Goal: Complete application form: Complete application form

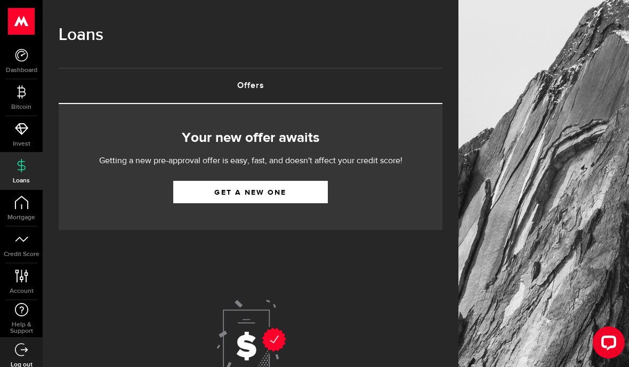
click at [292, 192] on link "Get a new one" at bounding box center [250, 192] width 155 height 22
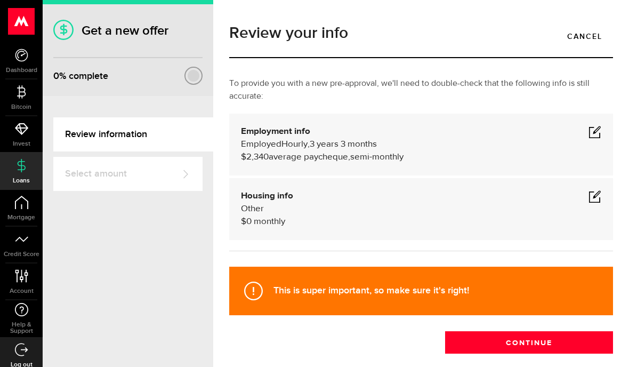
click at [600, 125] on span at bounding box center [595, 131] width 13 height 13
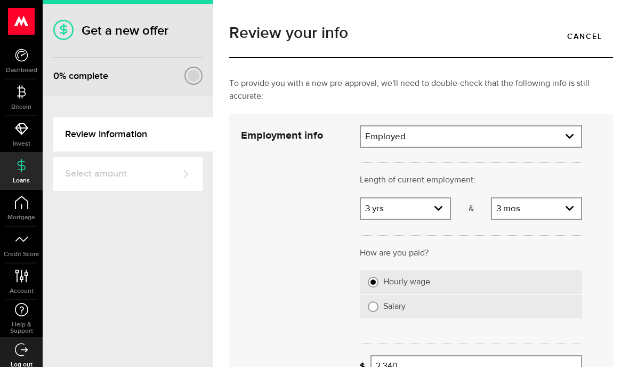
click at [443, 207] on select "Years 0 yrs 1 yr 2 yrs 3 yrs 4 yrs 5 yrs 6 yrs 7 yrs 8 yrs 9 yrs 10+ yrs" at bounding box center [405, 209] width 89 height 22
select select "4"
click at [575, 209] on select "Months 0 mos 1 mo 2 mos 3 mos 4 mos 5 mos 6 mos 7 mos 8 mos 9 mos 10 mos 11 mos" at bounding box center [536, 209] width 89 height 22
select select "2"
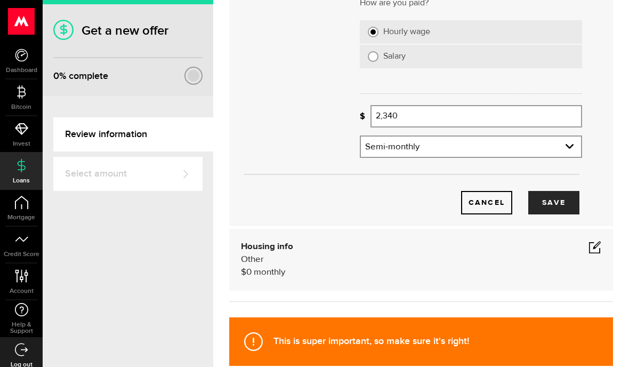
scroll to position [251, 0]
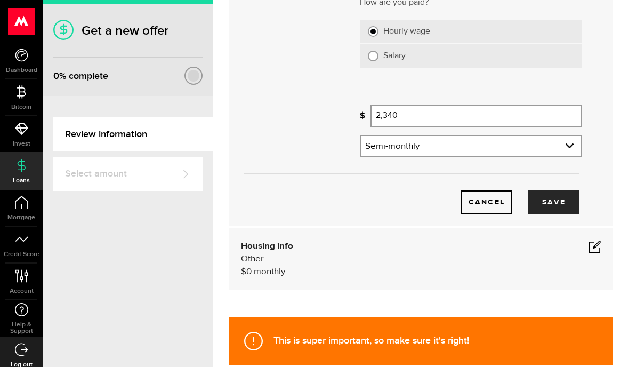
click at [426, 115] on input "2,340" at bounding box center [477, 116] width 212 height 22
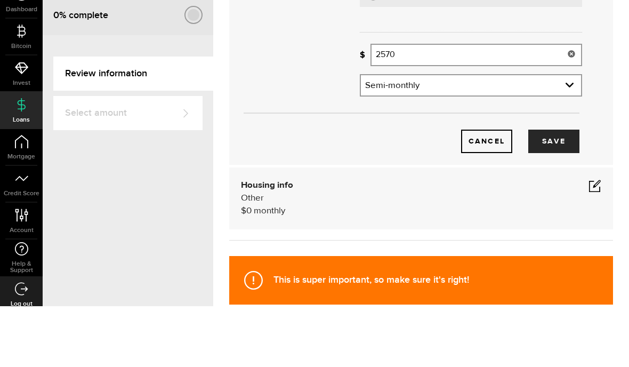
click at [609, 58] on div "Employment info Employed Hourly , 4 years 2 months (on maternity leave) undefin…" at bounding box center [421, 44] width 384 height 363
type input "2,570"
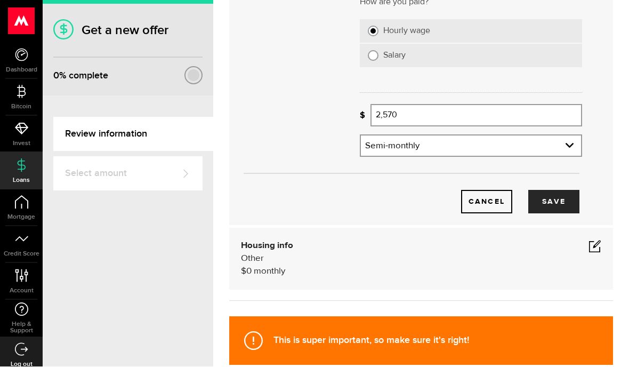
click at [564, 190] on button "Save" at bounding box center [553, 201] width 51 height 23
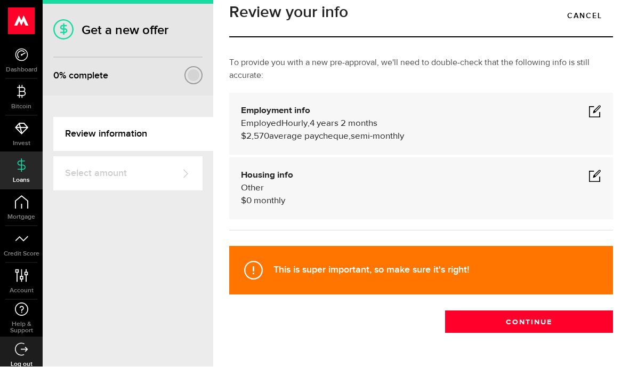
scroll to position [10, 0]
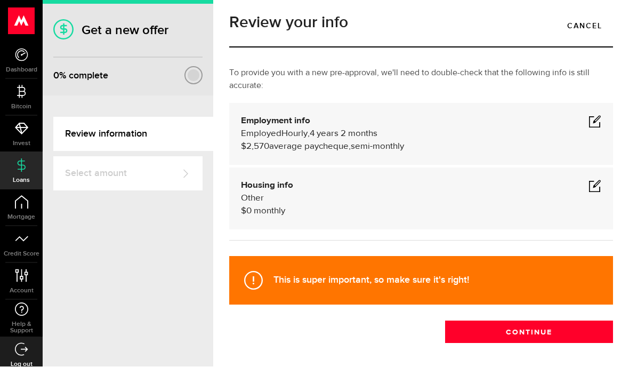
click at [592, 180] on span at bounding box center [595, 186] width 13 height 13
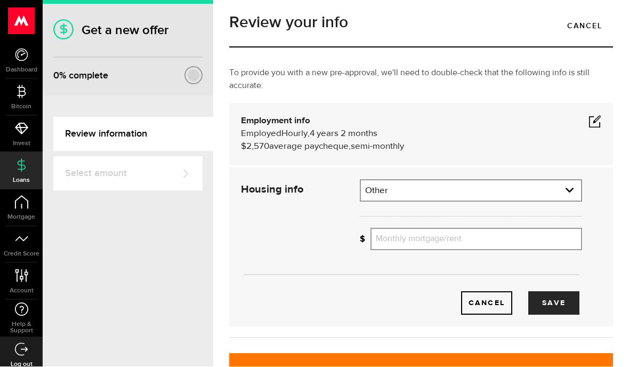
click at [556, 292] on button "Save" at bounding box center [553, 303] width 51 height 23
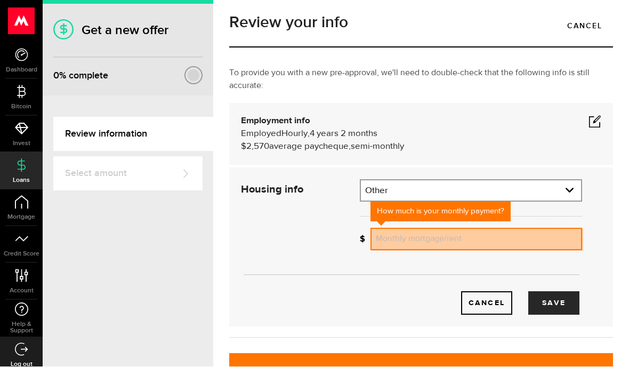
click at [496, 228] on input "Monthly mortgage/rent" at bounding box center [477, 239] width 212 height 22
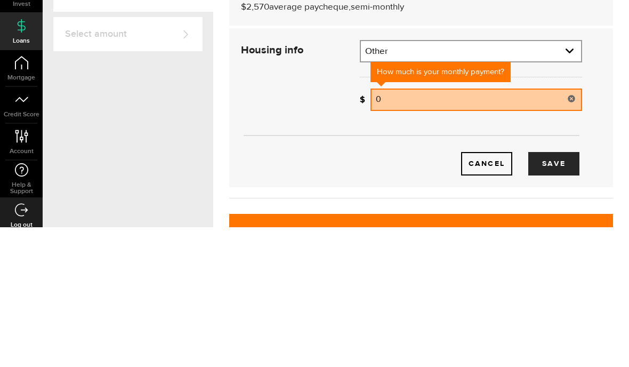
type input "0"
click at [603, 168] on div "Housing info Other $ 0 monthly Housing info Residential status What's your resi…" at bounding box center [421, 247] width 384 height 159
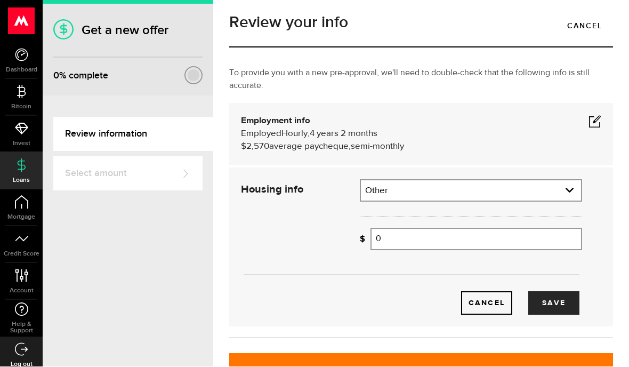
click at [565, 292] on button "Save" at bounding box center [553, 303] width 51 height 23
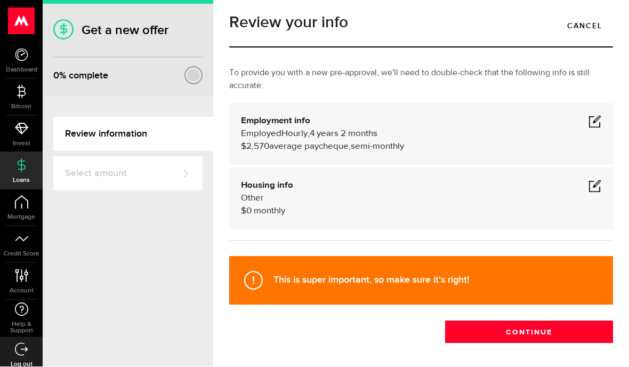
click at [525, 321] on button "Continue" at bounding box center [529, 332] width 168 height 22
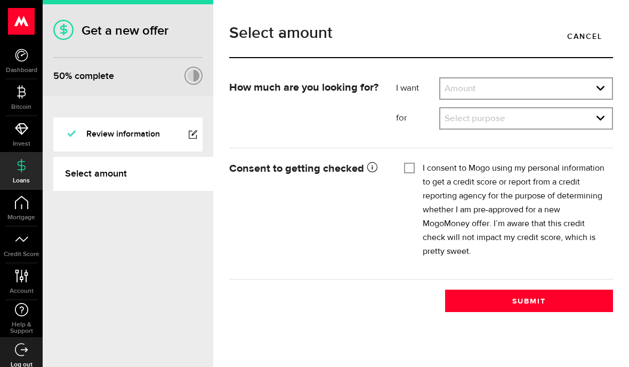
click at [517, 90] on select "Amount $500 $1000 $2000 $3000 $4000 $5000 $6000 $7000 $8000 $9000 $10000 $11000…" at bounding box center [526, 89] width 172 height 22
select select "1000"
click at [547, 115] on select "Select purpose Credit Card Refinancing/Pay Off Credit Cards Debt Consolidation …" at bounding box center [526, 119] width 172 height 22
select select "Emergency Loan"
click at [423, 163] on label "I consent to Mogo using my personal information to get a credit score or report…" at bounding box center [514, 210] width 182 height 97
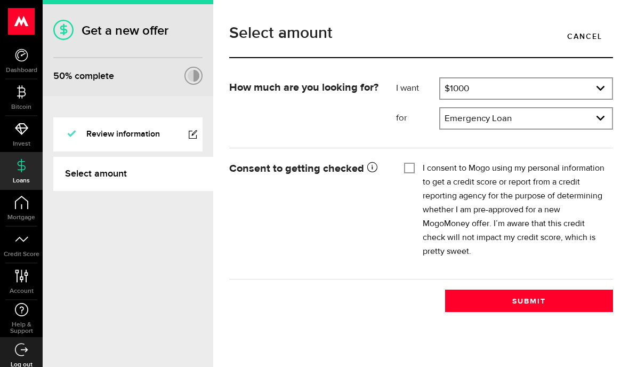
click at [415, 163] on input "I consent to Mogo using my personal information to get a credit score or report…" at bounding box center [409, 167] width 11 height 11
checkbox input "true"
click at [547, 302] on button "Submit" at bounding box center [529, 301] width 168 height 22
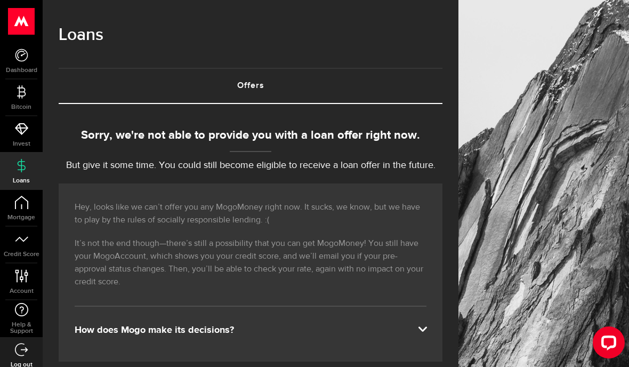
click at [23, 327] on span "Help & Support" at bounding box center [21, 328] width 43 height 13
